Goal: Task Accomplishment & Management: Use online tool/utility

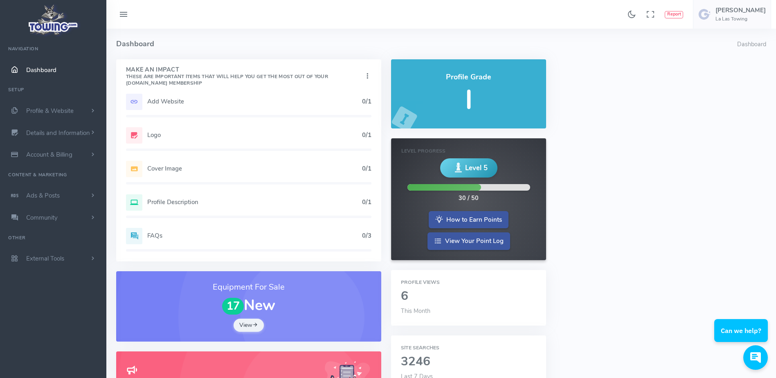
click at [160, 104] on h5 "Add Website" at bounding box center [254, 101] width 215 height 7
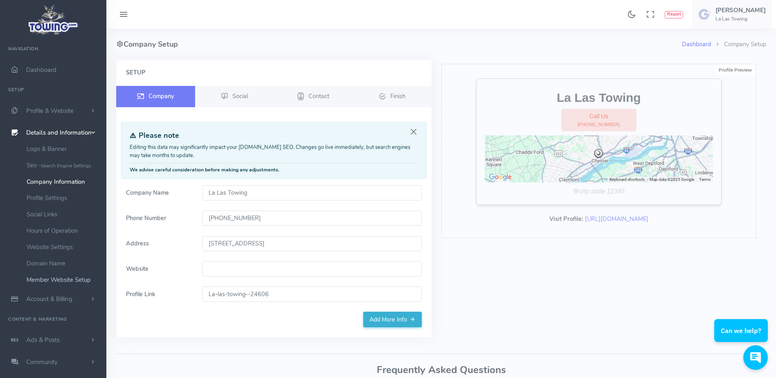
click at [55, 283] on link "Member Website Setup" at bounding box center [63, 280] width 86 height 16
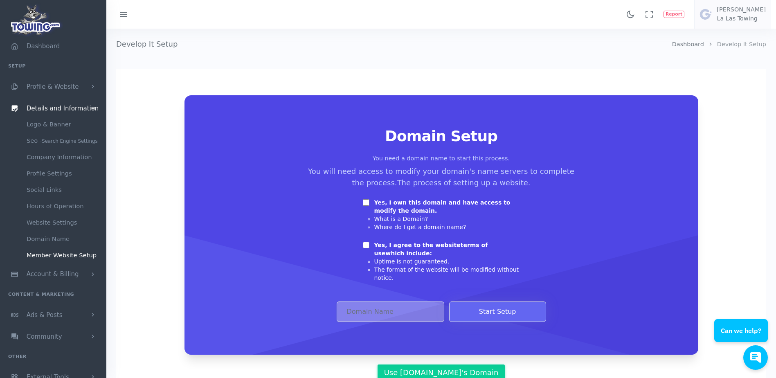
click at [364, 203] on input "Yes, I own this domain and have access to modify the domain." at bounding box center [366, 202] width 7 height 7
checkbox input "true"
click at [366, 243] on input "Yes, I agree to the website terms of use which include:" at bounding box center [366, 245] width 7 height 7
checkbox input "true"
click at [393, 306] on input "Domain Address" at bounding box center [391, 311] width 108 height 20
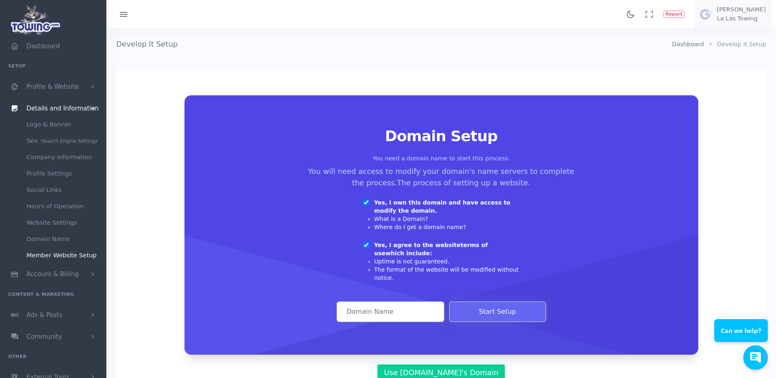
paste input "lalastowing.com"
type input "lalastowing.com"
click at [472, 312] on button "Start Setup" at bounding box center [497, 311] width 97 height 20
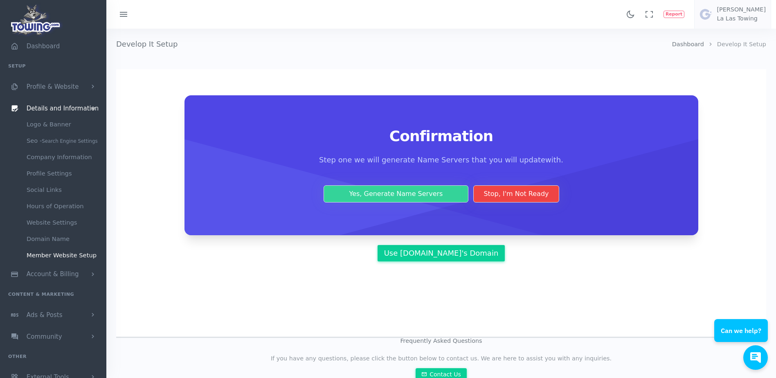
click at [406, 197] on button "Yes, Generate Name Servers" at bounding box center [396, 193] width 145 height 17
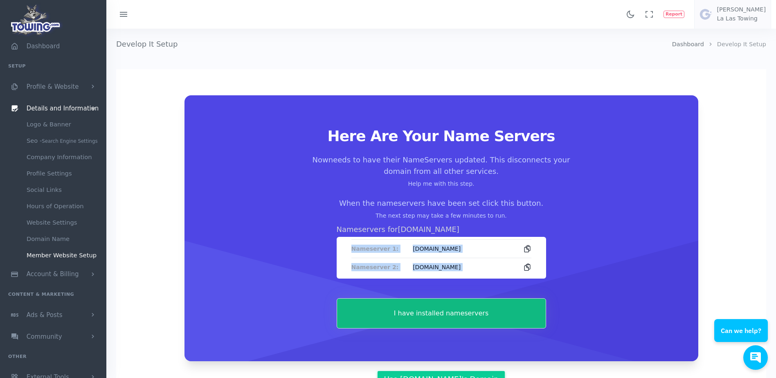
drag, startPoint x: 348, startPoint y: 249, endPoint x: 534, endPoint y: 264, distance: 186.3
click at [534, 264] on div "Nameserver 1: ns1-06.azure-dns.com Nameserver 2: ns2-06.azure-dns.net" at bounding box center [441, 258] width 209 height 42
click at [334, 247] on div "Here Are Your Name Servers Now needs to have their NameServers updated. This di…" at bounding box center [441, 228] width 475 height 200
drag, startPoint x: 339, startPoint y: 247, endPoint x: 528, endPoint y: 275, distance: 191.5
click at [528, 275] on div "Nameserver 1: ns1-06.azure-dns.com Nameserver 2: ns2-06.azure-dns.net" at bounding box center [441, 258] width 209 height 42
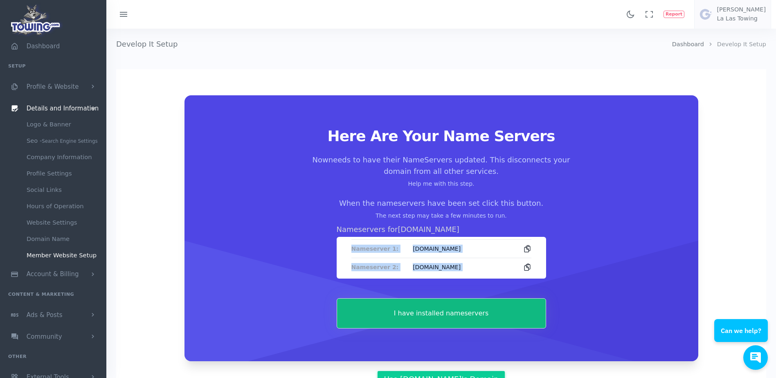
copy div "Nameserver 1: ns1-06.azure-dns.com Nameserver 2: ns2-06.azure-dns.net"
